Goal: Check status: Check status

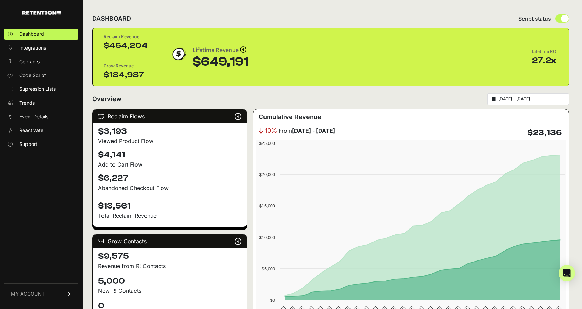
click at [535, 97] on input "[DATE] - [DATE]" at bounding box center [532, 99] width 66 height 6
type input "[DATE]"
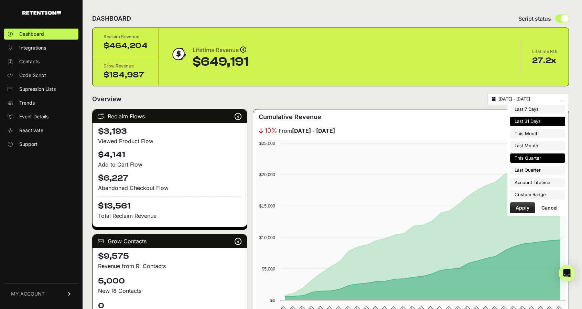
type input "[DATE]"
type input "2025-07-21"
type input "2025-08-20"
type input "2025-07-01"
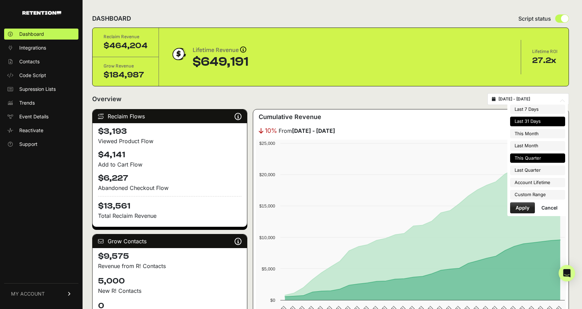
type input "[DATE]"
type input "2025-07-21"
type input "2025-08-20"
type input "2025-07-01"
type input "2025-09-30"
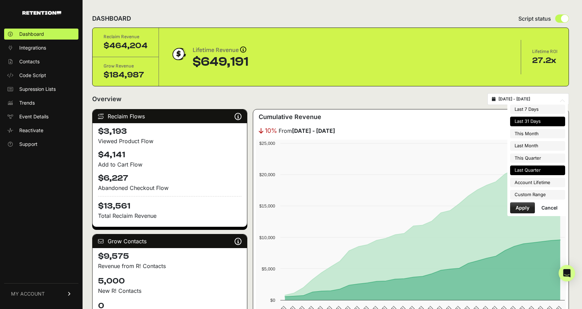
type input "2025-04-01"
type input "2025-06-30"
type input "2023-08-16"
type input "2025-08-20"
type input "2025-04-01"
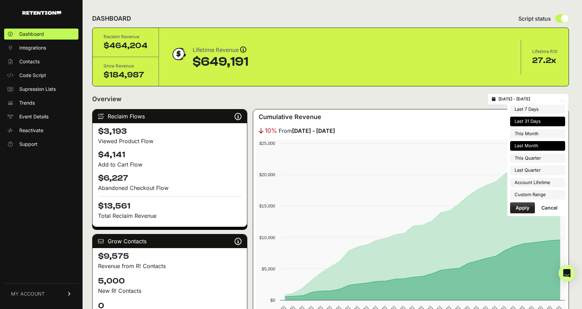
type input "2025-06-30"
type input "2025-07-21"
type input "2025-08-20"
type input "2025-07-01"
type input "2025-09-30"
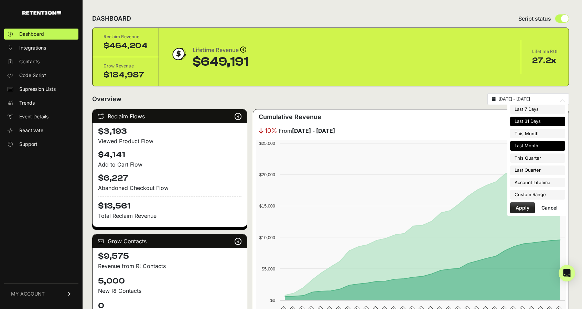
type input "2025-07-01"
type input "2025-07-31"
type input "2025-07-21"
type input "2025-08-20"
type input "2025-08-01"
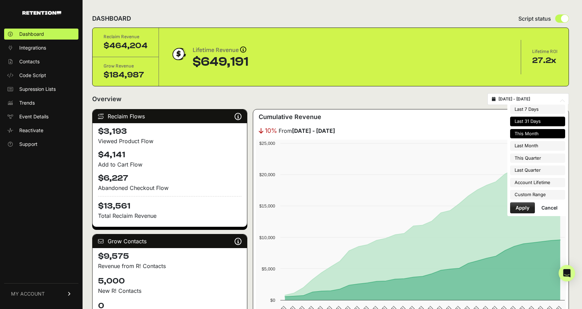
type input "2025-08-31"
type input "2025-07-21"
type input "2025-08-20"
type input "2025-08-01"
type input "2025-08-31"
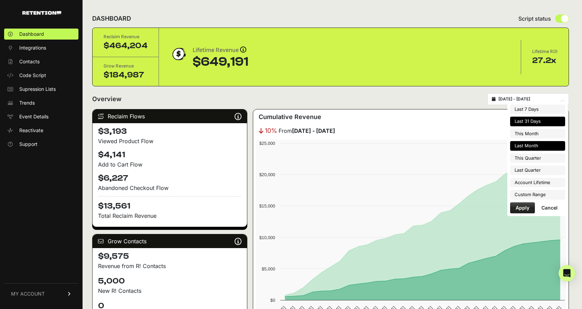
type input "2025-07-21"
type input "2025-08-20"
type input "2025-07-01"
type input "2025-07-31"
type input "2025-07-21"
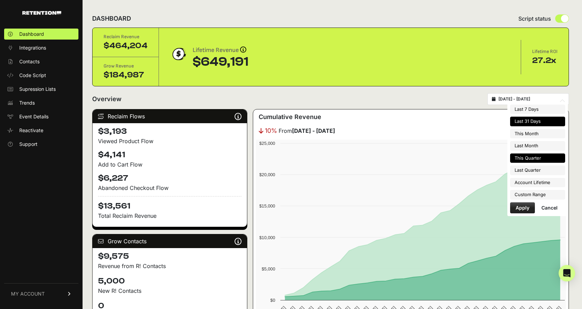
type input "2025-08-20"
type input "2025-07-01"
type input "2025-09-30"
type input "2025-07-21"
type input "2025-08-20"
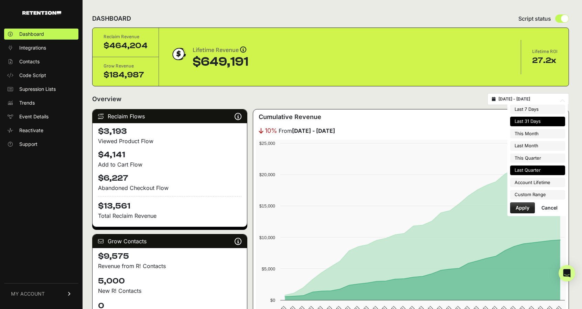
type input "2025-04-01"
type input "2025-06-30"
type input "2025-07-21"
type input "2025-08-20"
click at [534, 193] on li "Custom Range" at bounding box center [537, 195] width 55 height 10
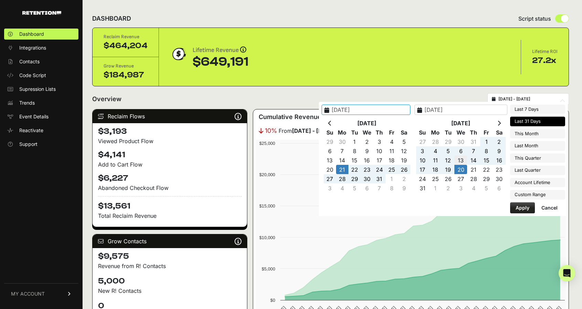
type input "2025-08-13"
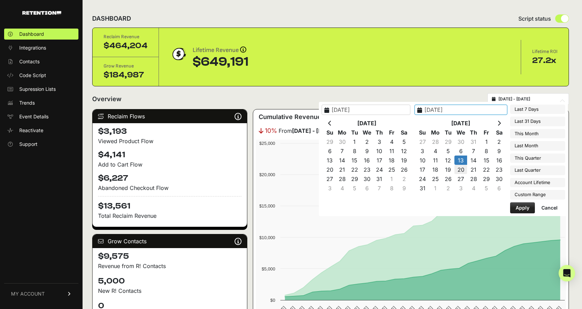
type input "2025-08-20"
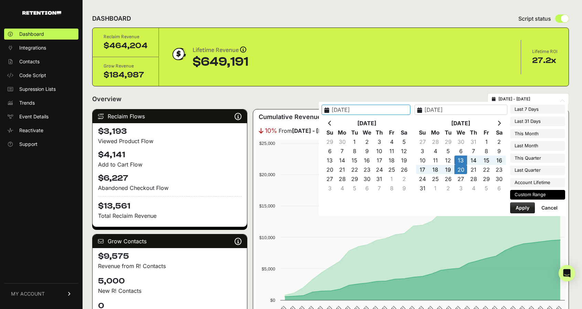
type input "2025-08-13"
click at [526, 204] on button "Apply" at bounding box center [522, 207] width 25 height 11
type input "2025-08-13 - 2025-08-20"
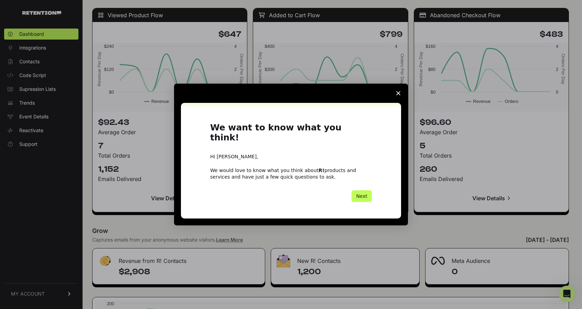
click at [363, 190] on button "Next" at bounding box center [362, 196] width 20 height 12
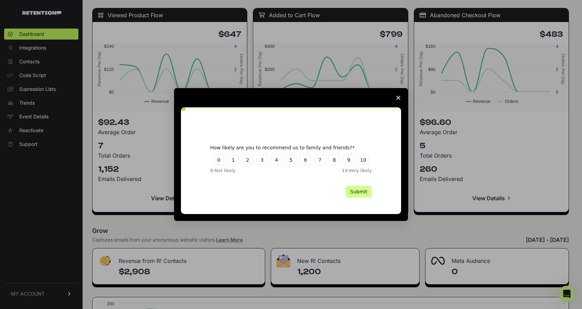
click at [398, 97] on polygon "Close survey" at bounding box center [398, 98] width 4 height 4
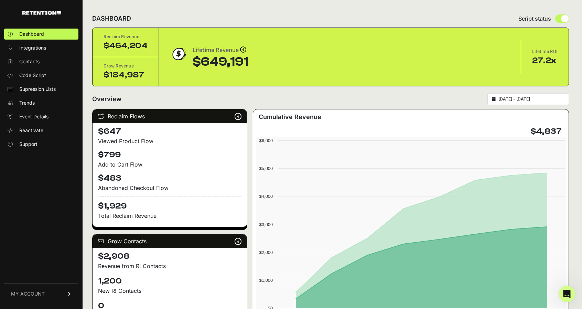
click at [525, 101] on input "2025-08-13 - 2025-08-20" at bounding box center [532, 99] width 66 height 6
type input "[DATE]"
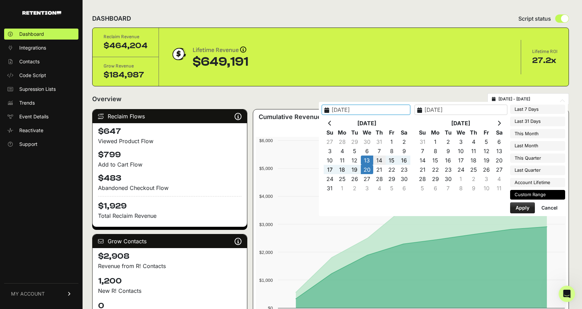
type input "[DATE]"
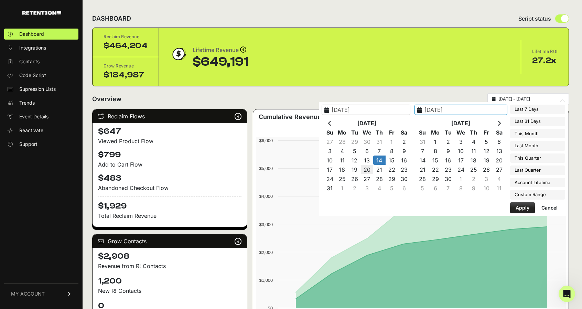
type input "[DATE]"
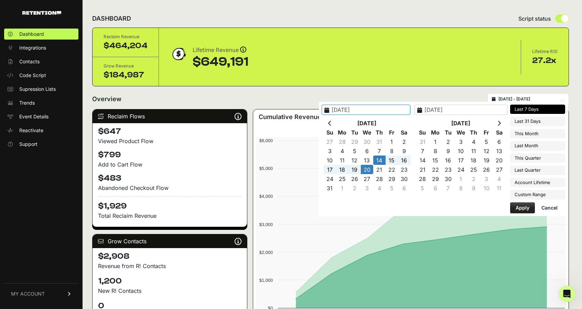
type input "[DATE]"
click at [518, 205] on button "Apply" at bounding box center [522, 207] width 25 height 11
type input "2025-08-14 - 2025-08-20"
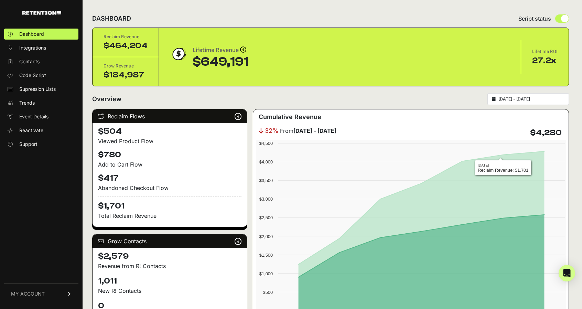
click at [521, 95] on div "2025-08-14 - 2025-08-20" at bounding box center [529, 99] width 82 height 12
click at [518, 100] on input "2025-08-14 - 2025-08-20" at bounding box center [532, 99] width 66 height 6
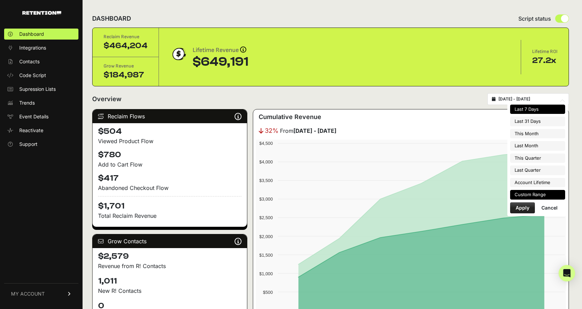
click at [535, 190] on li "Custom Range" at bounding box center [537, 195] width 55 height 10
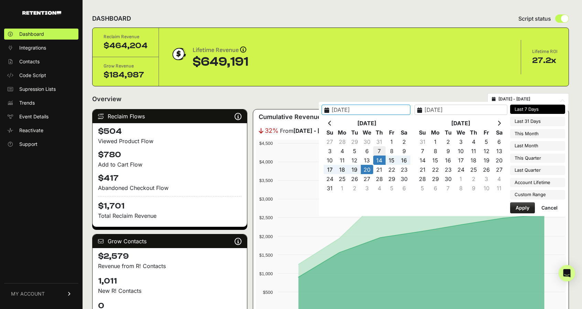
type input "2025-08-07"
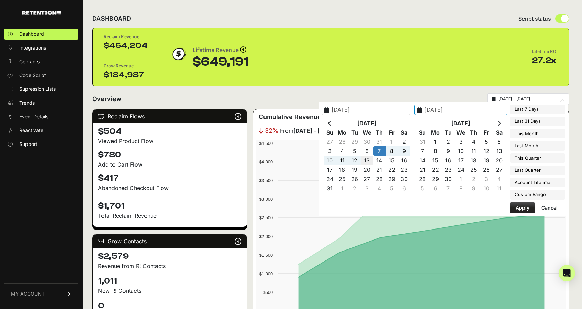
type input "[DATE]"
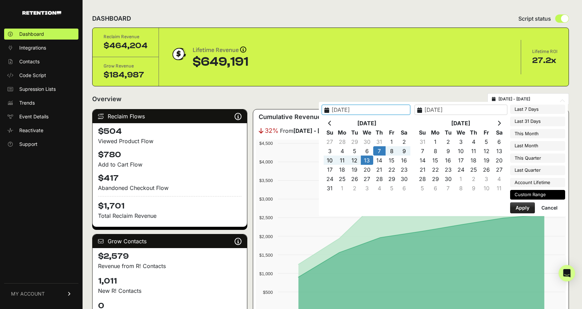
type input "2025-08-07"
click at [525, 206] on button "Apply" at bounding box center [522, 207] width 25 height 11
type input "2025-08-07 - 2025-08-13"
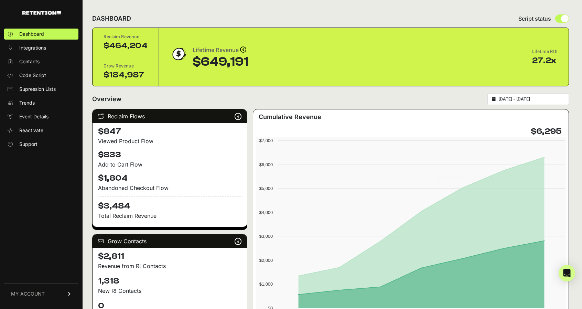
click at [528, 100] on input "2025-08-07 - 2025-08-13" at bounding box center [532, 99] width 66 height 6
type input "2025-08-07"
type input "[DATE]"
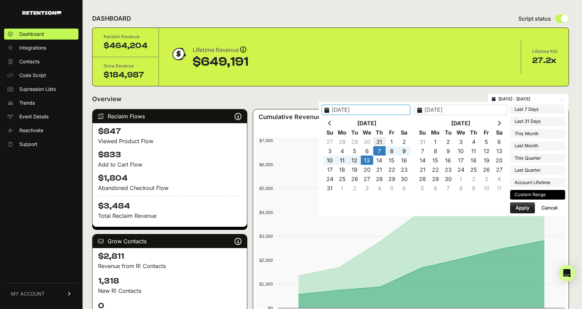
type input "2025-07-31"
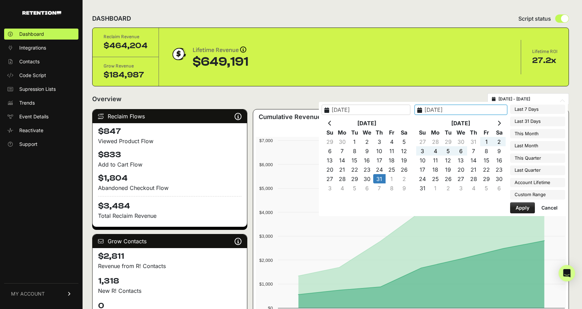
type input "2025-08-06"
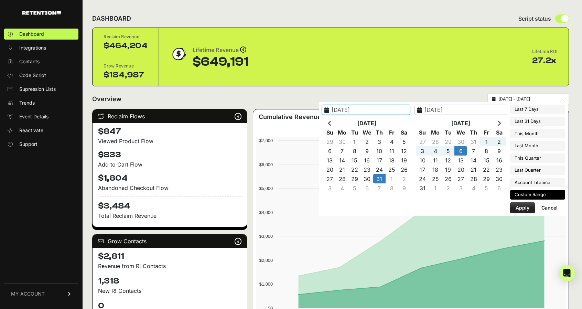
type input "2025-07-31"
click at [525, 206] on button "Apply" at bounding box center [522, 207] width 25 height 11
type input "2025-07-31 - 2025-08-06"
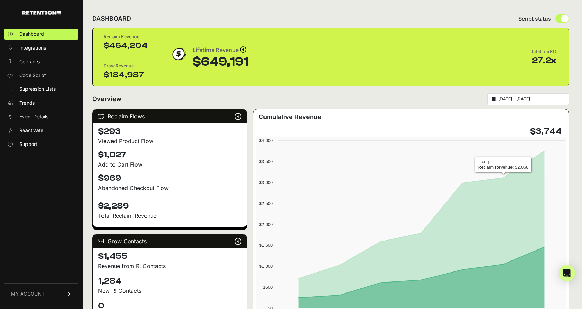
click at [544, 98] on input "[DATE] - [DATE]" at bounding box center [532, 99] width 66 height 6
type input "[DATE]"
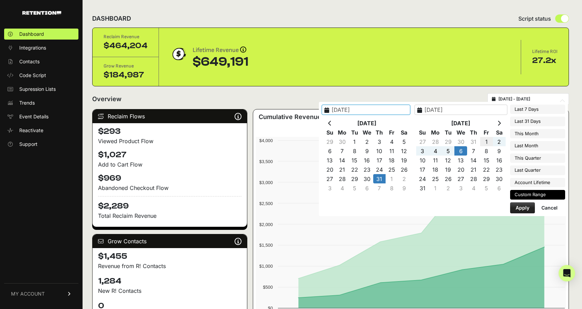
type input "[DATE]"
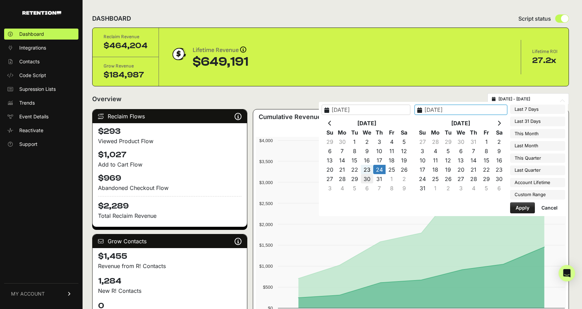
type input "[DATE]"
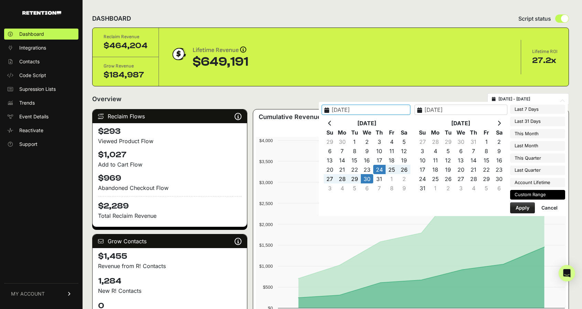
type input "[DATE]"
click at [523, 204] on button "Apply" at bounding box center [522, 207] width 25 height 11
type input "2025-07-24 - 2025-07-30"
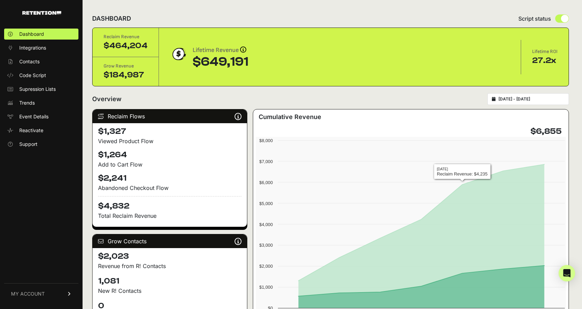
click at [537, 99] on input "[DATE] - [DATE]" at bounding box center [532, 99] width 66 height 6
type input "[DATE]"
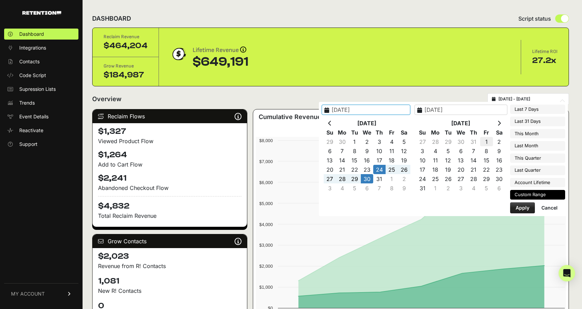
type input "[DATE]"
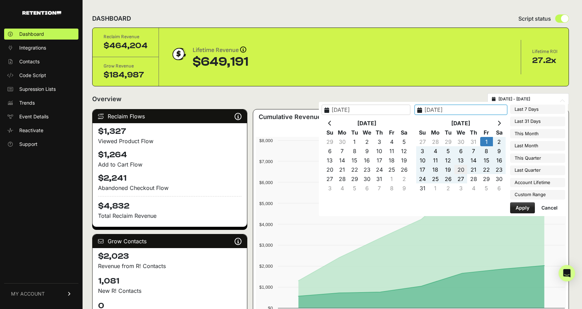
type input "2025-08-20"
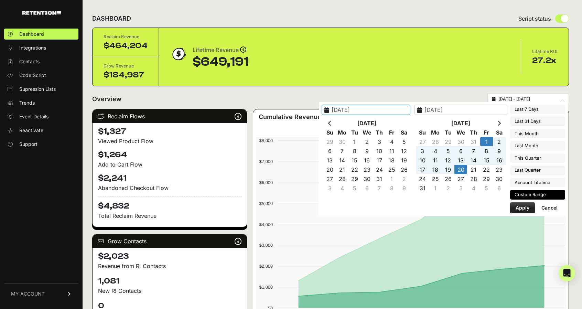
type input "[DATE]"
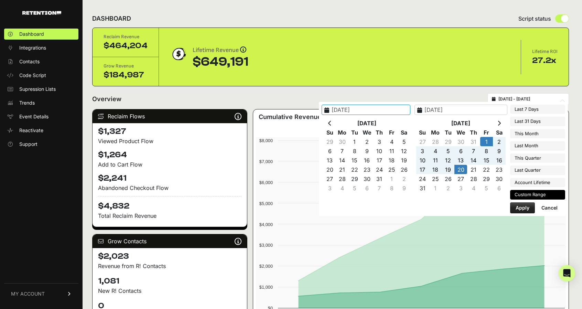
click at [525, 203] on button "Apply" at bounding box center [522, 207] width 25 height 11
type input "2025-08-01 - 2025-08-20"
